Goal: Use online tool/utility

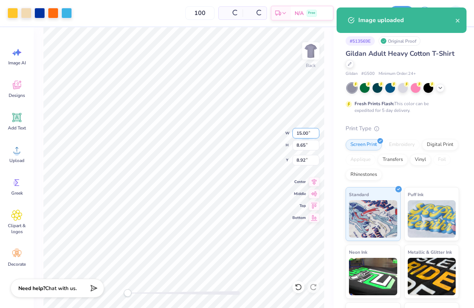
click at [305, 129] on input "15.00" at bounding box center [306, 133] width 27 height 10
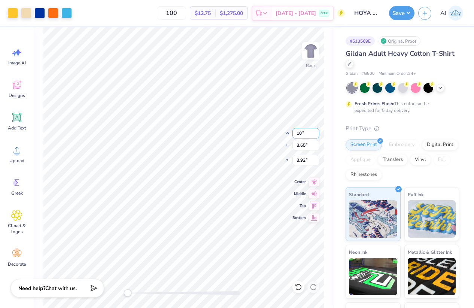
type input "10"
click at [407, 11] on button "Save" at bounding box center [401, 12] width 25 height 14
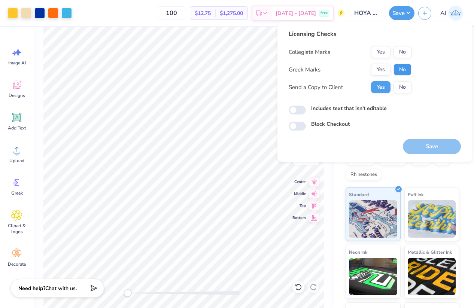
click at [396, 69] on button "No" at bounding box center [403, 70] width 18 height 12
click at [400, 54] on button "No" at bounding box center [403, 52] width 18 height 12
click at [295, 109] on input "Includes text that isn't editable" at bounding box center [297, 110] width 17 height 9
checkbox input "true"
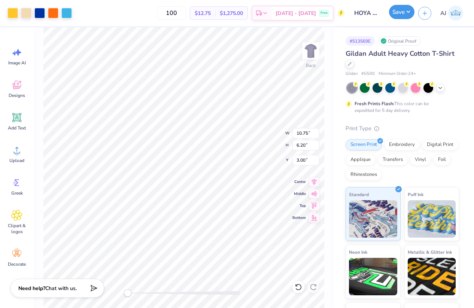
click at [408, 14] on button "Save" at bounding box center [401, 12] width 25 height 14
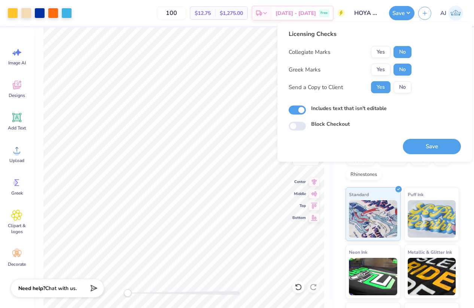
click at [418, 143] on button "Save" at bounding box center [432, 146] width 58 height 15
